Goal: Communication & Community: Answer question/provide support

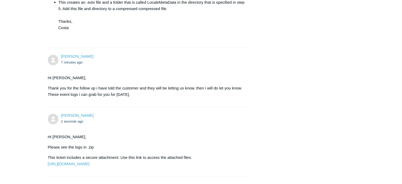
scroll to position [1324, 0]
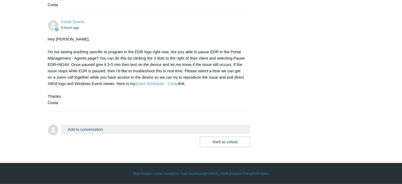
scroll to position [1480, 0]
click at [88, 134] on button "Add to conversation" at bounding box center [155, 128] width 189 height 9
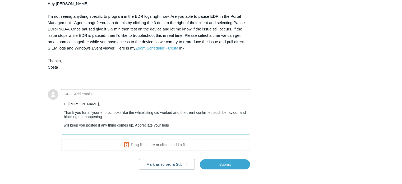
scroll to position [1532, 0]
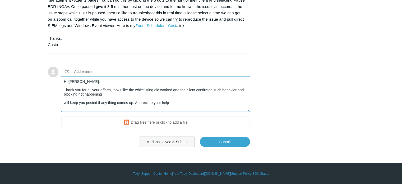
type textarea "Hi Costa, Thank you for all your efforts, looks like the whitelisting did worke…"
click at [165, 147] on button "Mark as solved & Submit" at bounding box center [167, 141] width 56 height 11
